Goal: Task Accomplishment & Management: Manage account settings

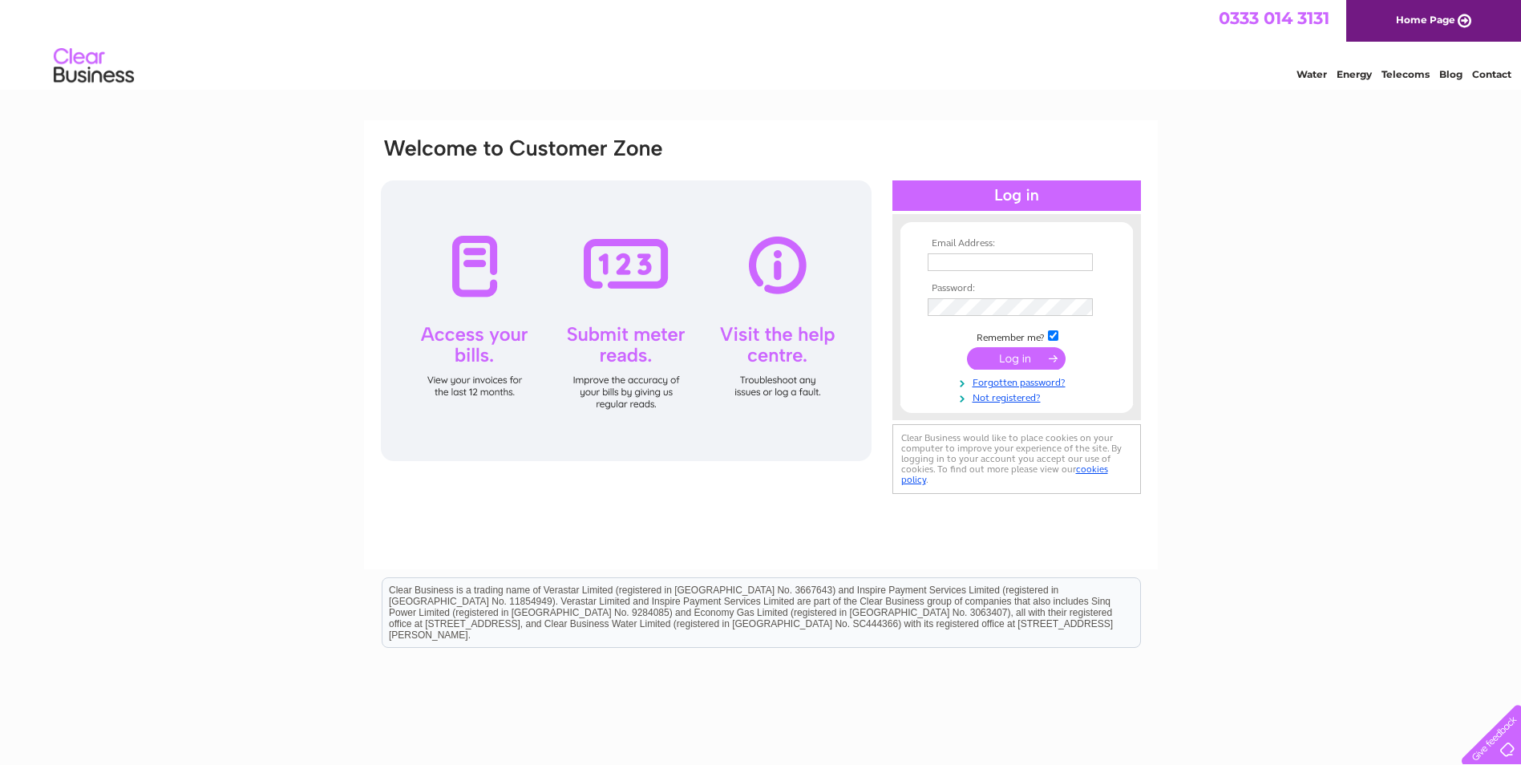
type input "rklatham@hotmail.co.uk"
click at [1005, 355] on input "submit" at bounding box center [1016, 358] width 99 height 22
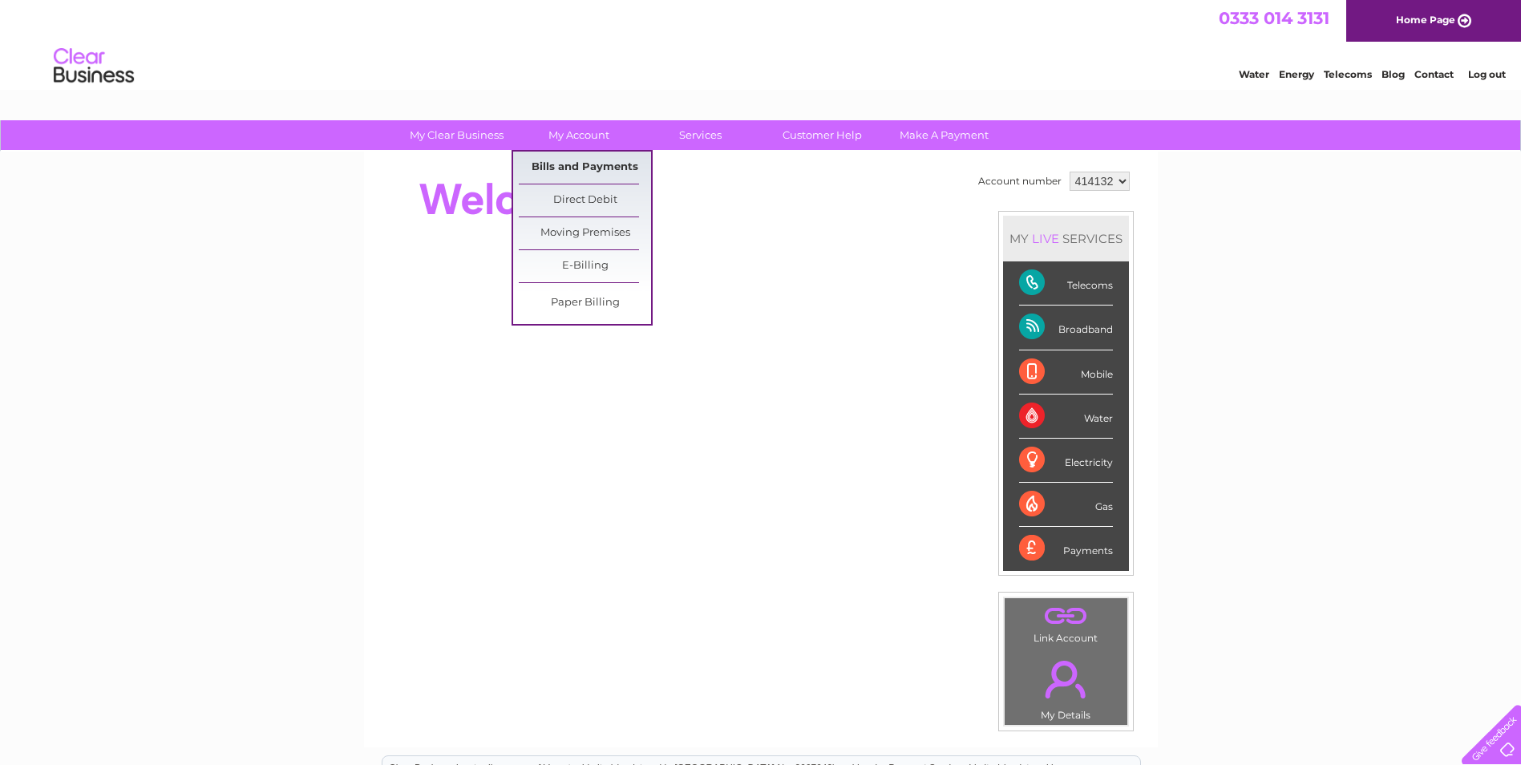
click at [564, 164] on link "Bills and Payments" at bounding box center [585, 167] width 132 height 32
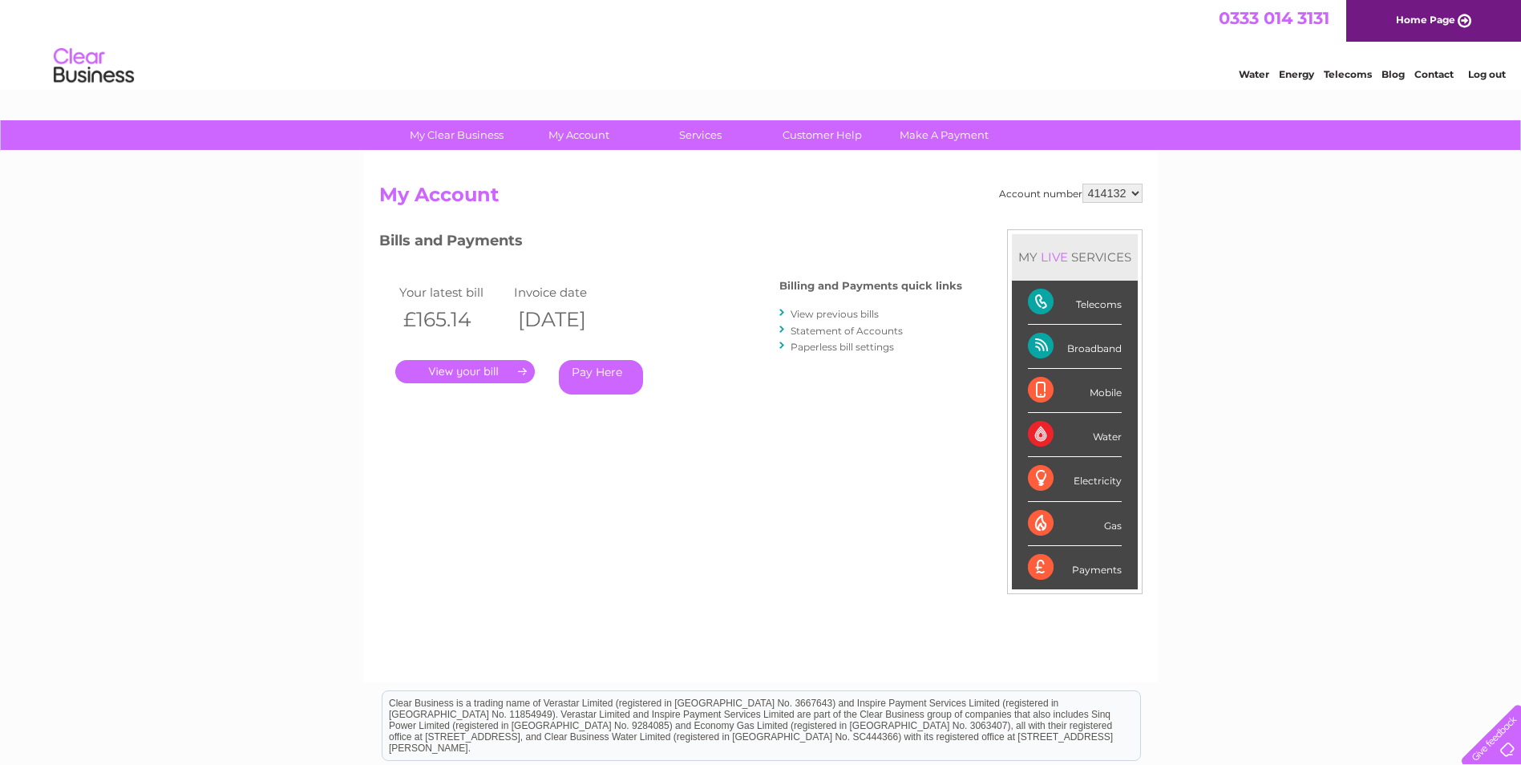
click at [466, 363] on link "." at bounding box center [464, 371] width 139 height 23
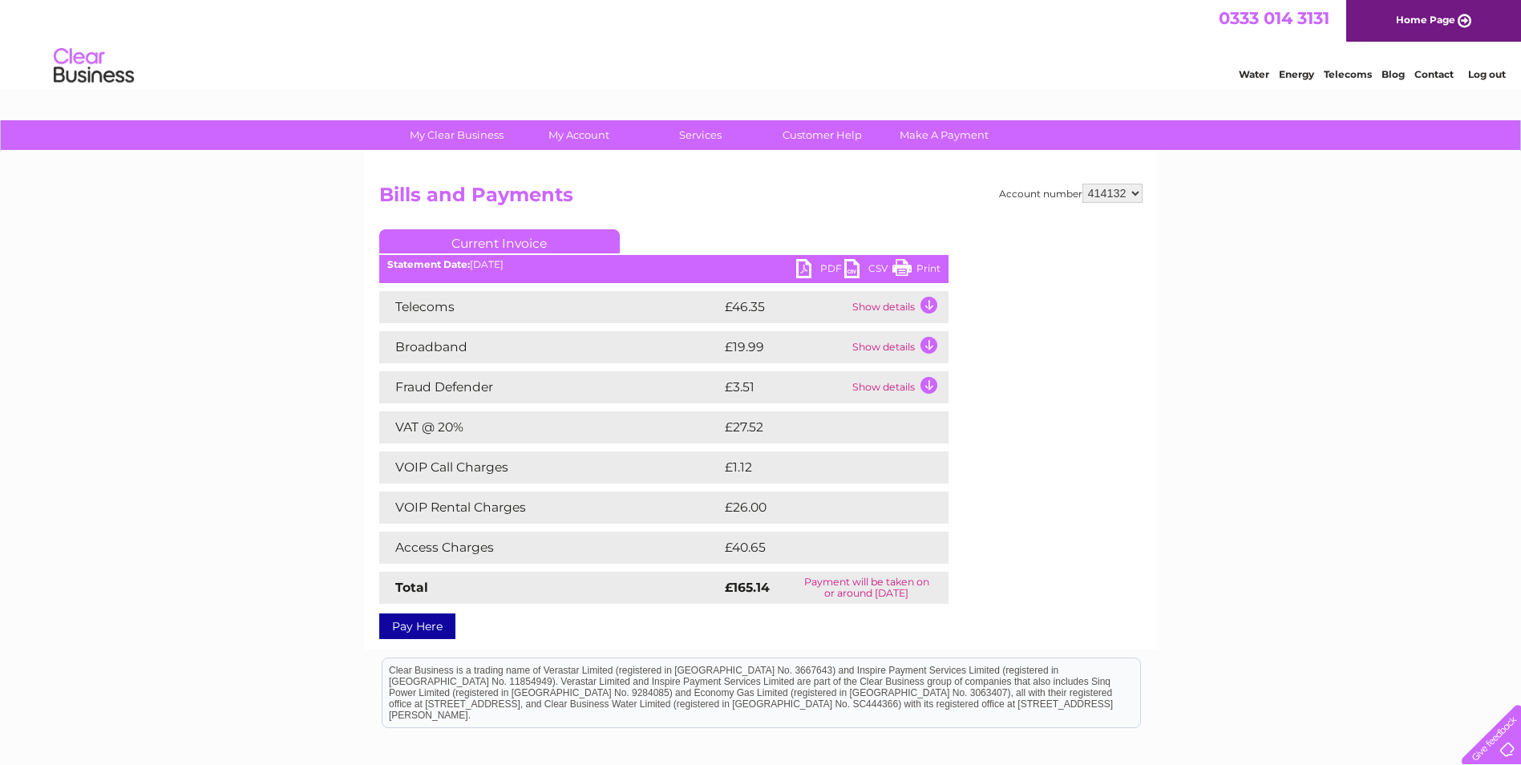
click at [925, 384] on td "Show details" at bounding box center [898, 387] width 100 height 32
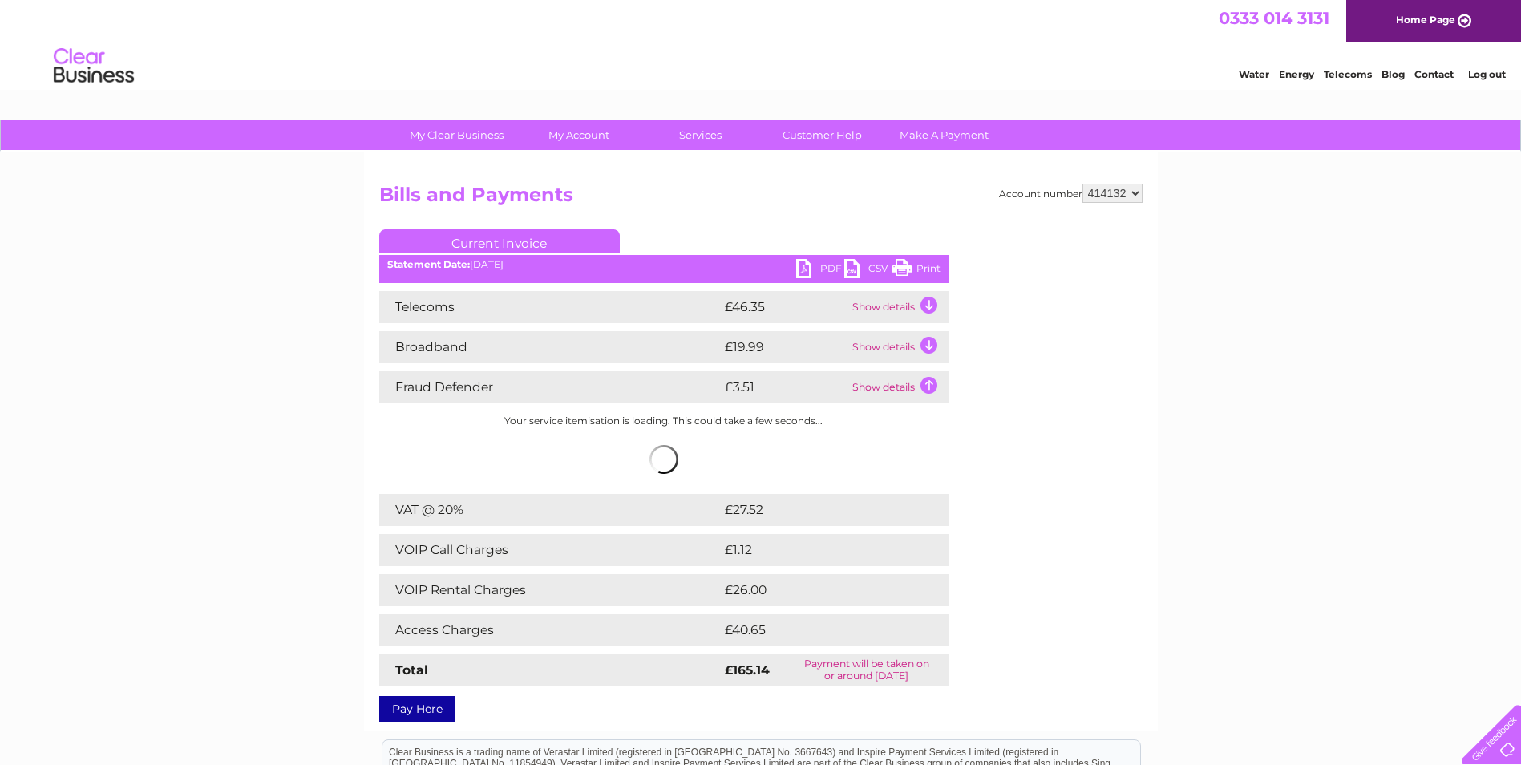
click at [927, 342] on td "Show details" at bounding box center [898, 347] width 100 height 32
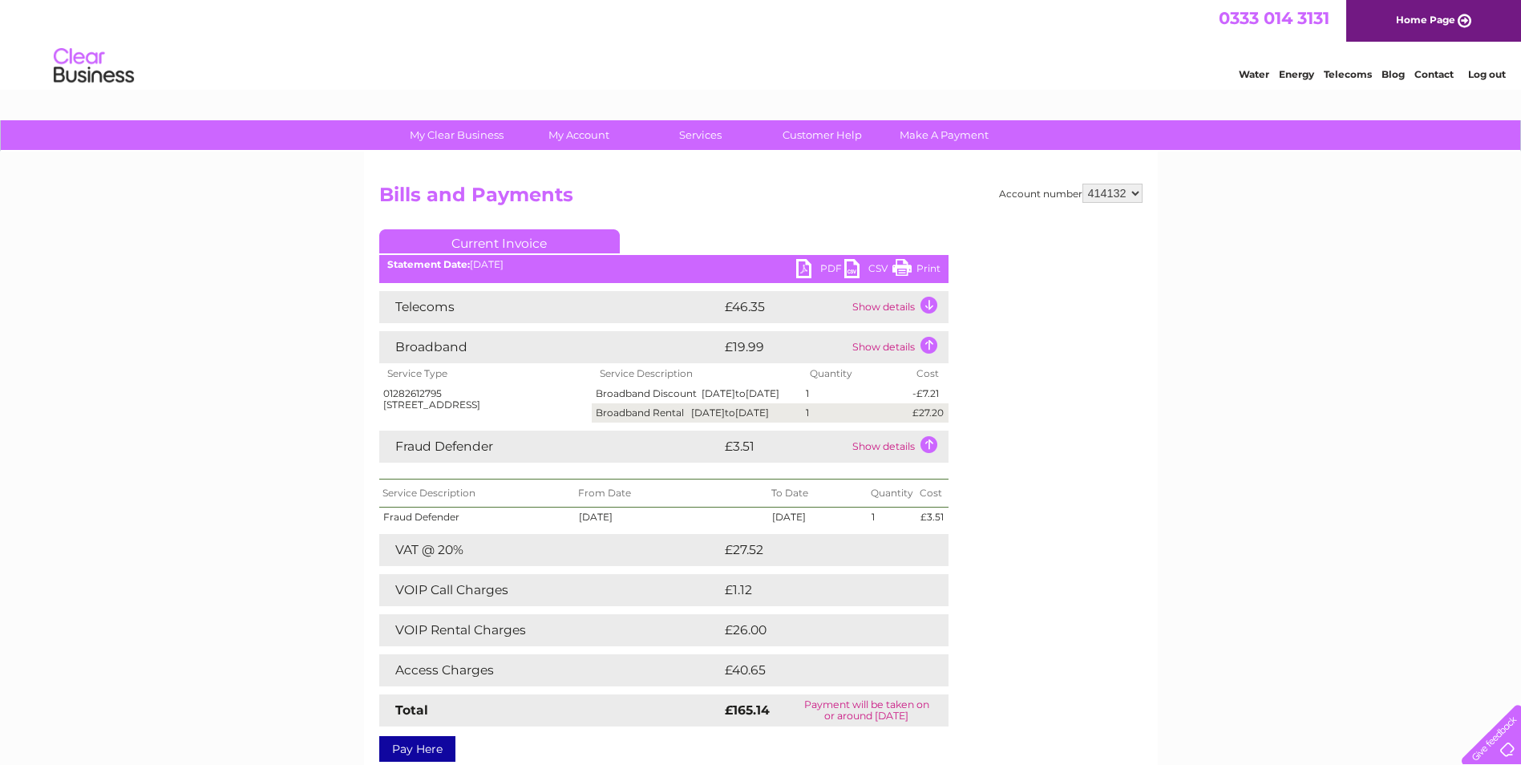
click at [928, 307] on td "Show details" at bounding box center [898, 307] width 100 height 32
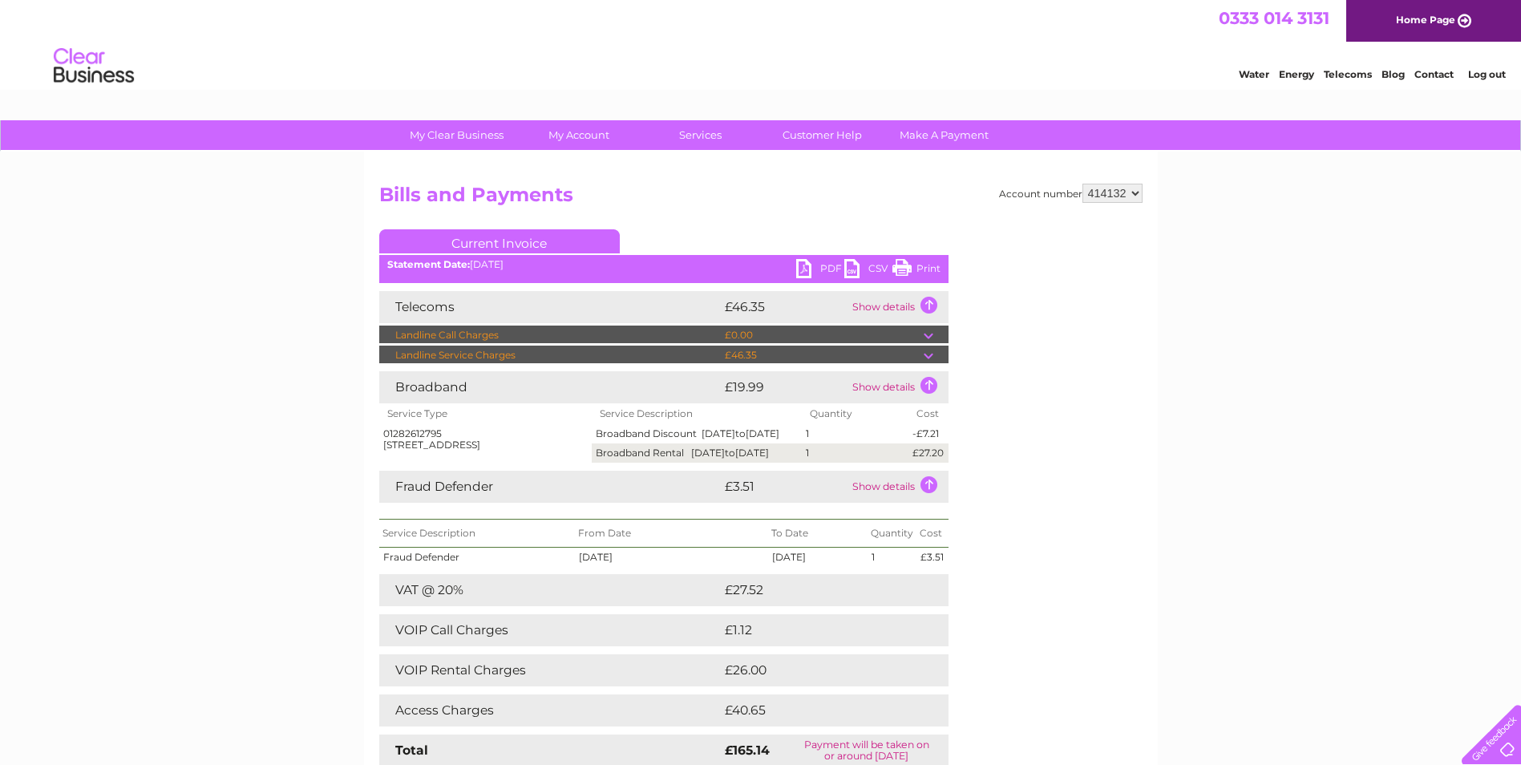
click at [899, 264] on link "Print" at bounding box center [916, 270] width 48 height 23
